Goal: Task Accomplishment & Management: Use online tool/utility

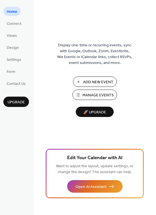
click at [108, 80] on span "Add New Event" at bounding box center [98, 82] width 30 height 6
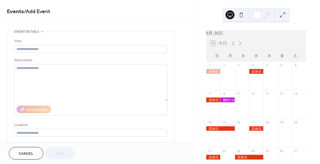
click at [23, 13] on link "Events" at bounding box center [15, 11] width 17 height 11
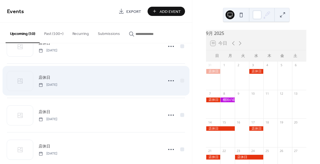
scroll to position [84, 0]
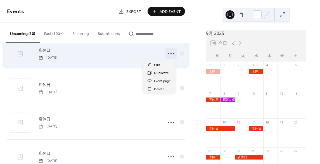
click at [168, 54] on icon at bounding box center [170, 53] width 9 height 9
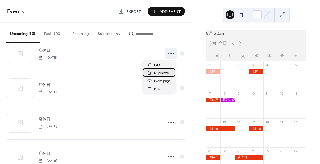
click at [158, 72] on span "Duplicate" at bounding box center [161, 73] width 15 height 6
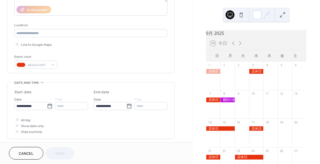
scroll to position [112, 0]
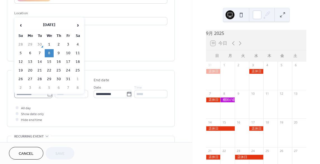
click at [48, 93] on icon at bounding box center [49, 94] width 4 height 4
click at [47, 93] on input "**********" at bounding box center [30, 94] width 33 height 8
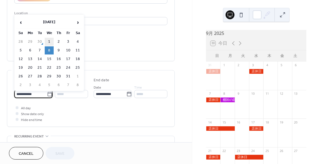
click at [49, 40] on td "1" at bounding box center [49, 42] width 9 height 8
type input "**********"
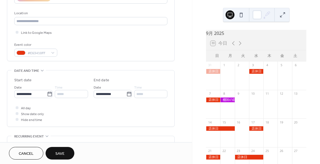
click at [62, 151] on span "Save" at bounding box center [59, 154] width 9 height 6
